Goal: Navigation & Orientation: Find specific page/section

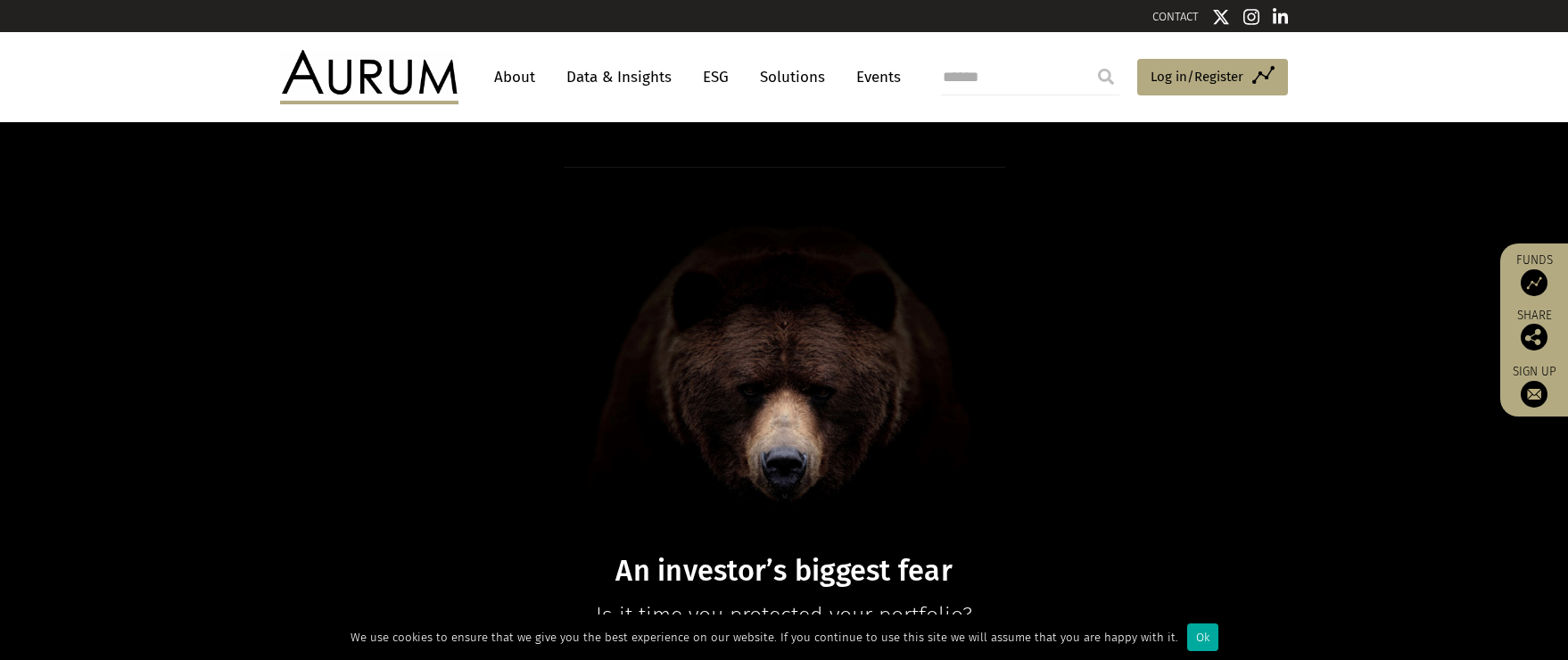
click at [625, 76] on link "Data & Insights" at bounding box center [619, 77] width 123 height 33
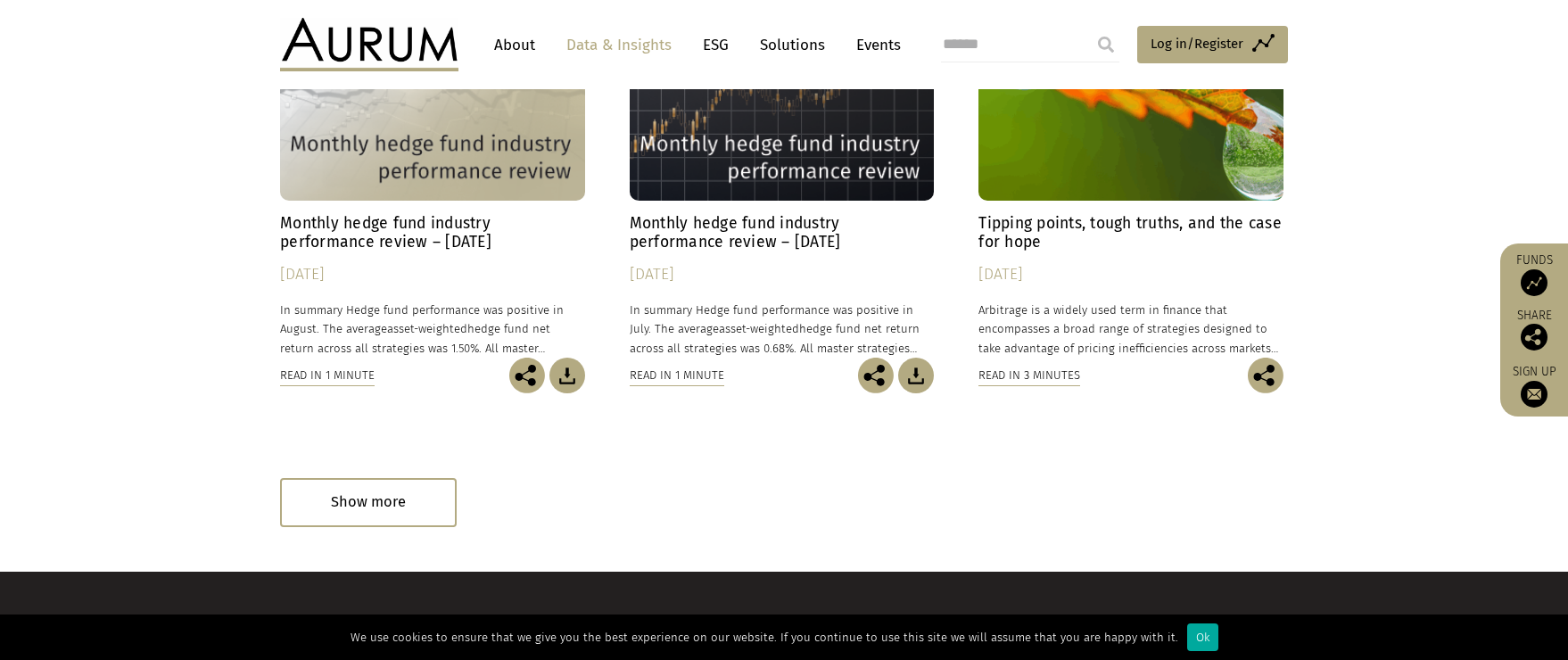
scroll to position [1225, 0]
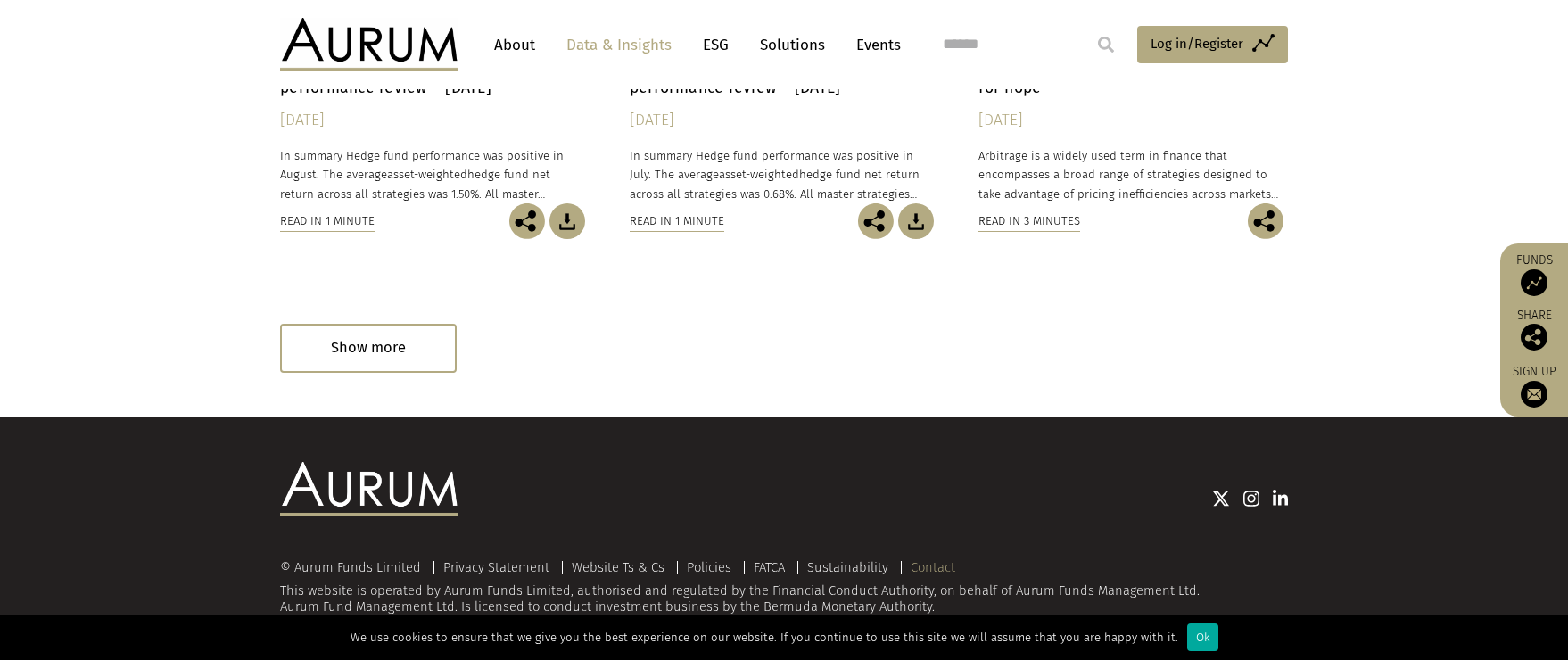
click at [913, 566] on link "Contact" at bounding box center [933, 568] width 44 height 16
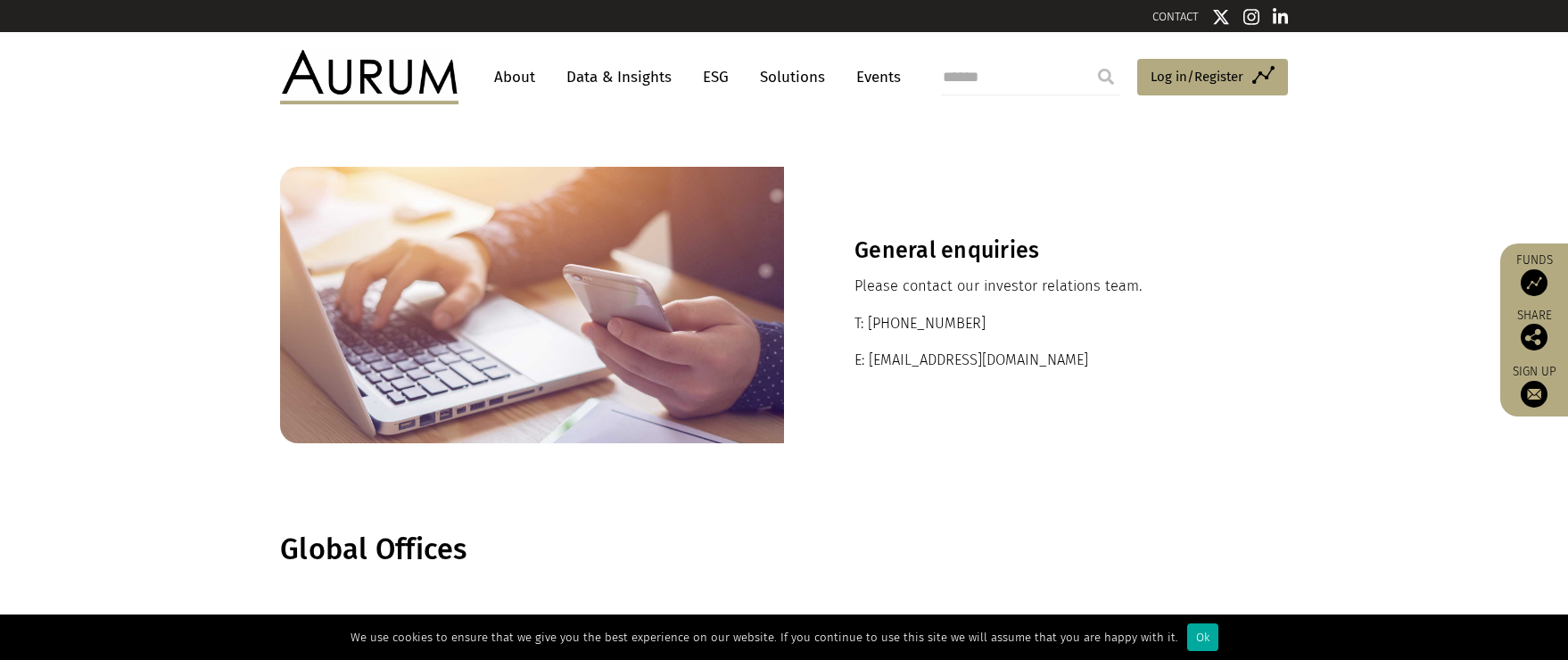
click at [876, 89] on link "Events" at bounding box center [874, 77] width 53 height 33
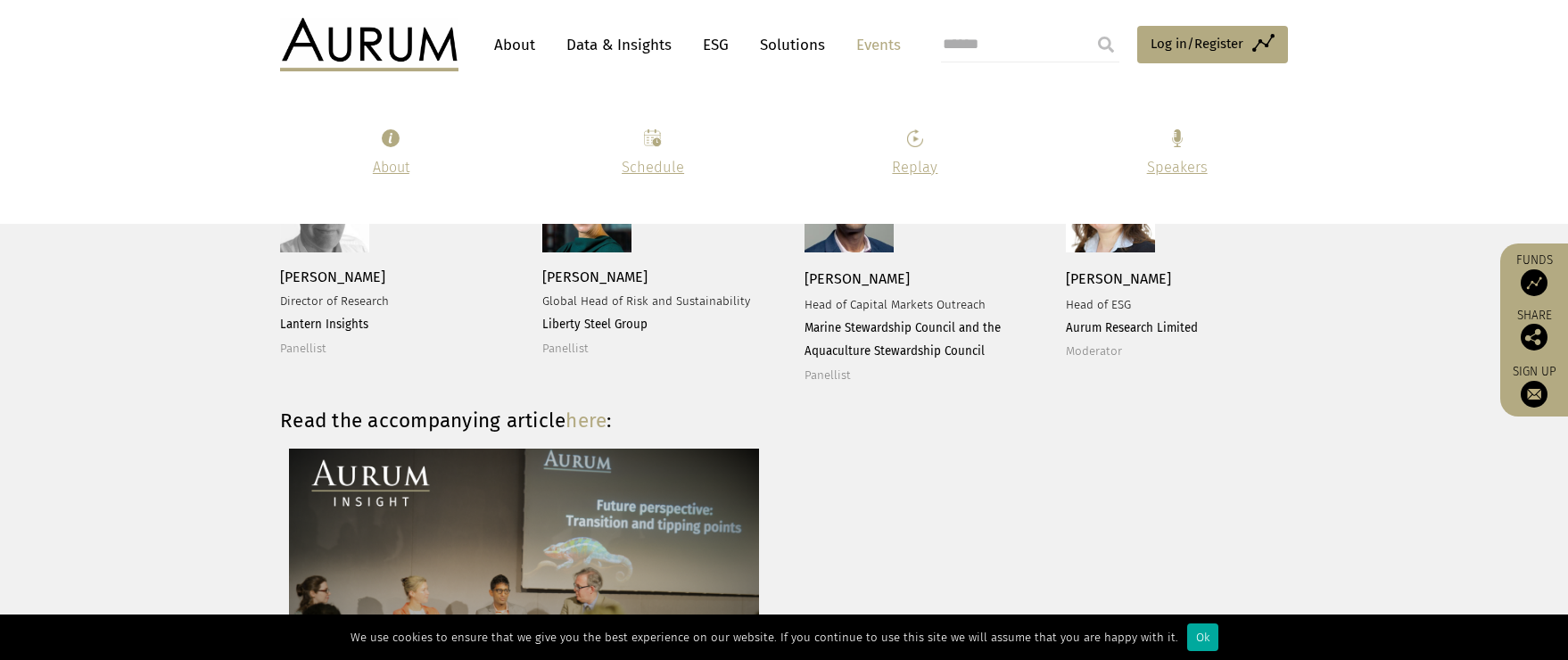
scroll to position [2142, 0]
